Goal: Find contact information: Obtain details needed to contact an individual or organization

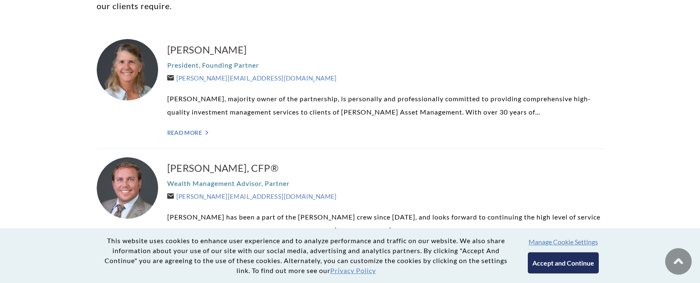
scroll to position [249, 0]
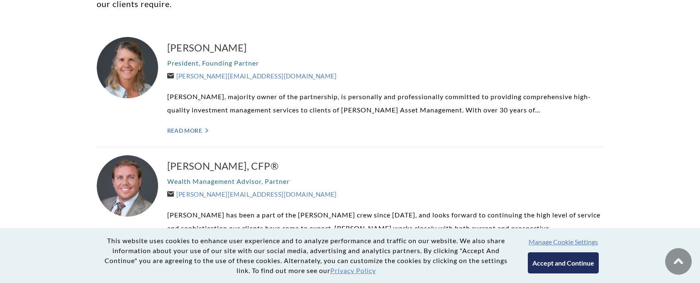
click at [583, 159] on div "[PERSON_NAME], CFP® Wealth Management Advisor, Partner [PERSON_NAME][EMAIL_ADDR…" at bounding box center [385, 205] width 437 height 101
drag, startPoint x: 277, startPoint y: 196, endPoint x: 179, endPoint y: 194, distance: 98.0
click at [179, 194] on div "[PERSON_NAME], CFP® Wealth Management Advisor, Partner [PERSON_NAME][EMAIL_ADDR…" at bounding box center [385, 205] width 437 height 101
copy link "[PERSON_NAME][EMAIL_ADDRESS][DOMAIN_NAME]"
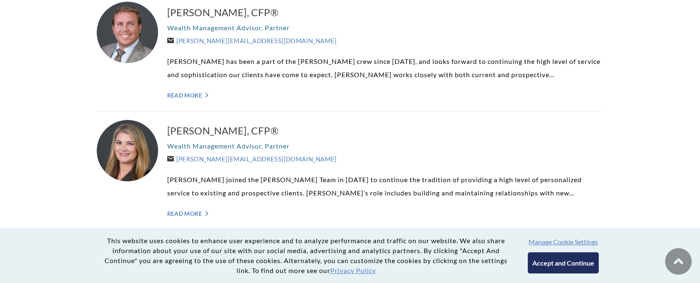
scroll to position [415, 0]
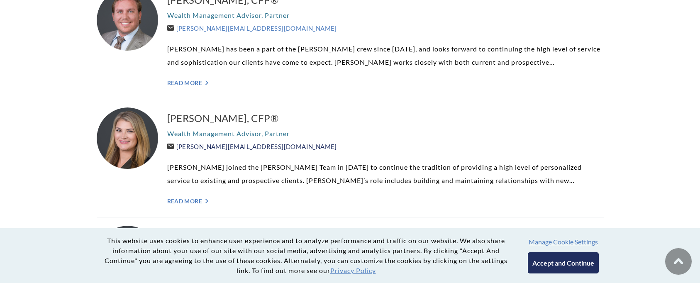
drag, startPoint x: 280, startPoint y: 148, endPoint x: 178, endPoint y: 147, distance: 101.7
click at [178, 147] on div "[PERSON_NAME], CFP® Wealth Management Advisor, Partner [PERSON_NAME][EMAIL_ADDR…" at bounding box center [385, 158] width 437 height 101
copy link "[PERSON_NAME][EMAIL_ADDRESS][DOMAIN_NAME]"
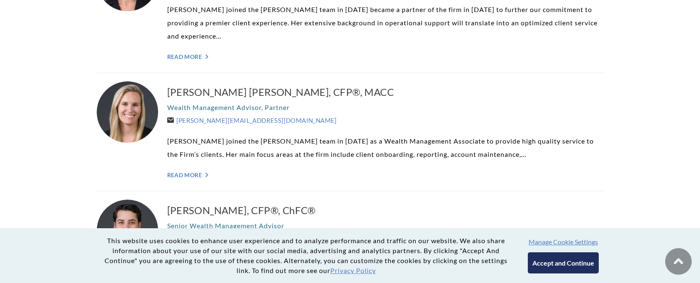
scroll to position [706, 0]
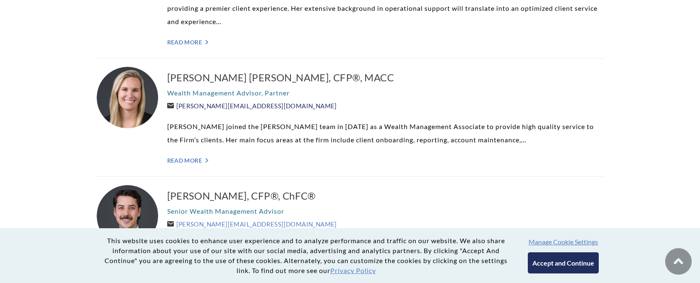
drag, startPoint x: 249, startPoint y: 108, endPoint x: 176, endPoint y: 109, distance: 73.1
click at [176, 109] on div "[PERSON_NAME] [PERSON_NAME], CFP®, MACC Wealth Management Advisor, Partner [PER…" at bounding box center [385, 117] width 437 height 101
copy link "[PERSON_NAME][EMAIL_ADDRESS][DOMAIN_NAME]"
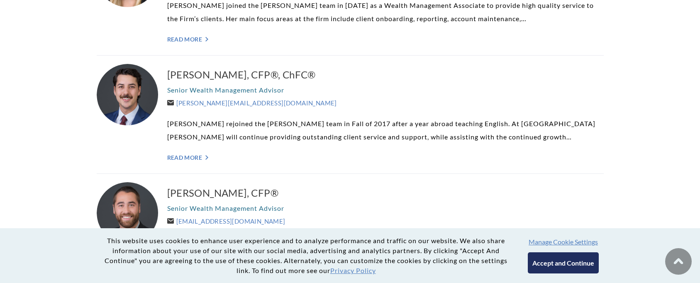
scroll to position [830, 0]
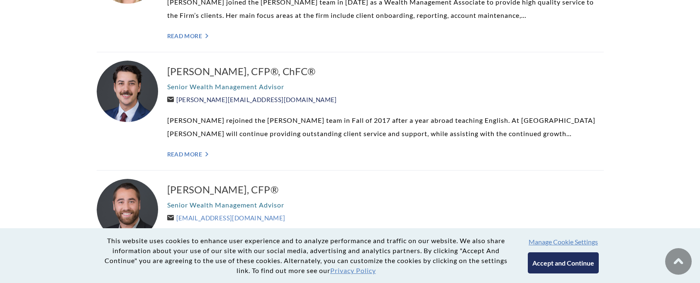
drag, startPoint x: 276, startPoint y: 101, endPoint x: 178, endPoint y: 100, distance: 98.4
click at [178, 100] on div "[PERSON_NAME], CFP®, ChFC® Senior Wealth Management Advisor [PERSON_NAME][EMAIL…" at bounding box center [385, 111] width 437 height 101
copy link "[PERSON_NAME][EMAIL_ADDRESS][DOMAIN_NAME]"
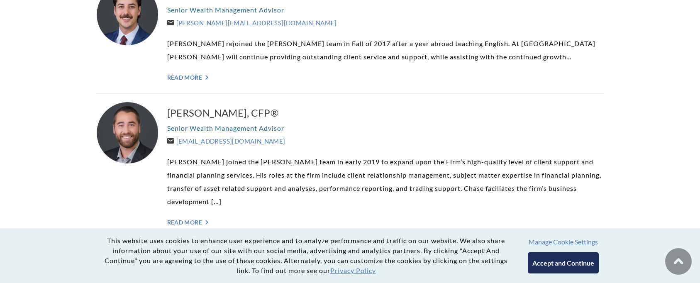
scroll to position [913, 0]
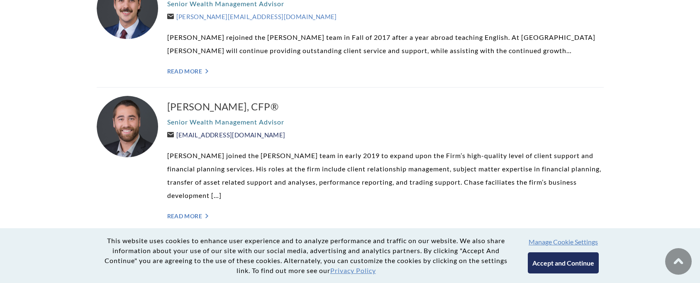
drag, startPoint x: 273, startPoint y: 135, endPoint x: 179, endPoint y: 137, distance: 94.2
click at [179, 137] on div "[PERSON_NAME], CFP® Senior Wealth Management Advisor [EMAIL_ADDRESS][DOMAIN_NAM…" at bounding box center [385, 160] width 437 height 128
copy link "[EMAIL_ADDRESS][DOMAIN_NAME]"
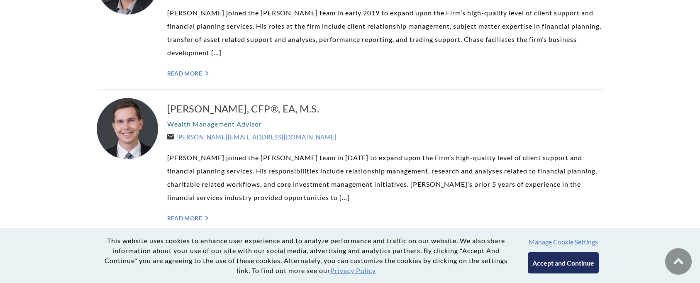
scroll to position [1079, 0]
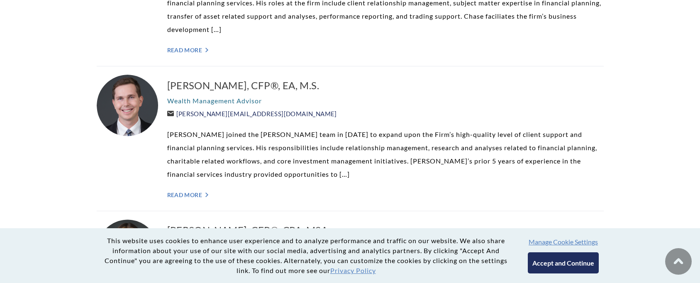
drag, startPoint x: 281, startPoint y: 99, endPoint x: 177, endPoint y: 100, distance: 103.8
click at [177, 100] on div "[PERSON_NAME], CFP®, EA, M.S. Wealth Management Advisor [PERSON_NAME][EMAIL_ADD…" at bounding box center [385, 139] width 437 height 128
copy link "[PERSON_NAME][EMAIL_ADDRESS][DOMAIN_NAME]"
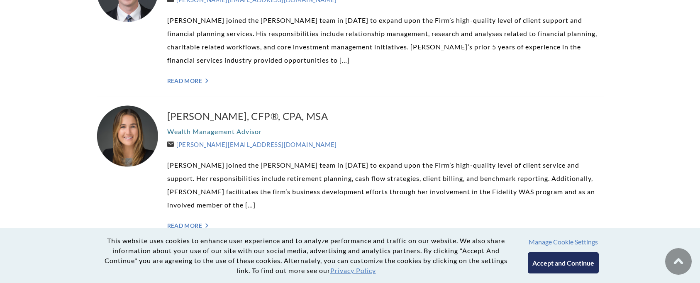
scroll to position [1204, 0]
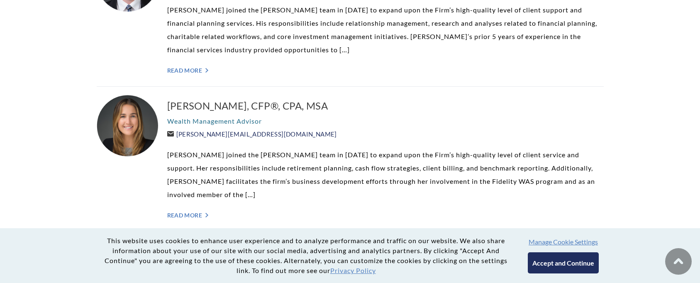
drag, startPoint x: 281, startPoint y: 119, endPoint x: 179, endPoint y: 123, distance: 101.8
click at [179, 123] on div "[PERSON_NAME], CFP®, CPA, MSA Wealth Management Advisor [PERSON_NAME][EMAIL_ADD…" at bounding box center [385, 159] width 437 height 128
copy link "[PERSON_NAME][EMAIL_ADDRESS][DOMAIN_NAME]"
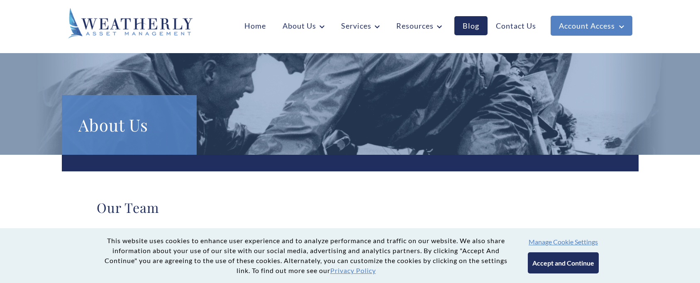
scroll to position [0, 0]
